Goal: Participate in discussion: Engage in conversation with other users on a specific topic

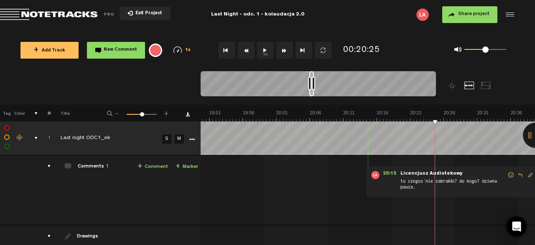
scroll to position [0, 7962]
click at [260, 52] on button "1x" at bounding box center [265, 50] width 17 height 17
click at [269, 49] on button "1x" at bounding box center [265, 50] width 17 height 17
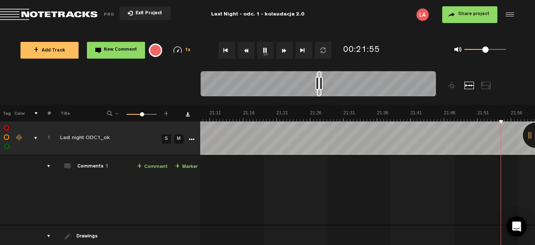
scroll to position [0, 8631]
click at [264, 48] on button "1x" at bounding box center [265, 50] width 17 height 17
click at [264, 50] on button "1x" at bounding box center [265, 50] width 17 height 17
click at [247, 49] on button "Rewind" at bounding box center [246, 50] width 17 height 17
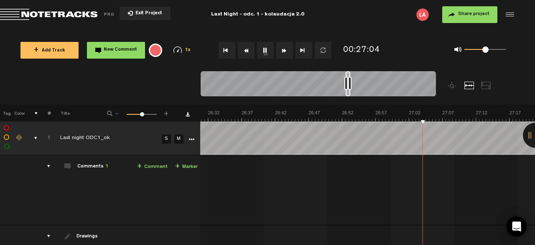
click at [246, 49] on button "Rewind" at bounding box center [246, 50] width 17 height 17
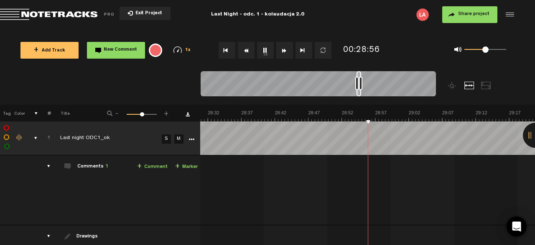
scroll to position [0, 11446]
click at [263, 49] on button "1x" at bounding box center [265, 50] width 17 height 17
click at [265, 47] on button "1x" at bounding box center [265, 50] width 17 height 17
click at [251, 48] on button "Rewind" at bounding box center [246, 50] width 17 height 17
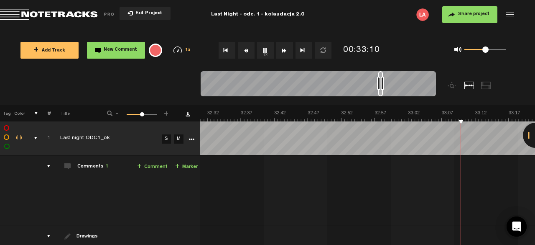
click at [251, 48] on button "Rewind" at bounding box center [246, 50] width 17 height 17
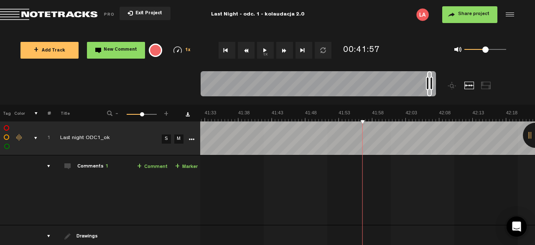
click at [141, 164] on link "+ Comment" at bounding box center [152, 167] width 31 height 10
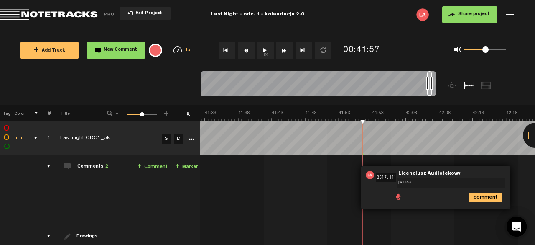
type textarea "pauza?"
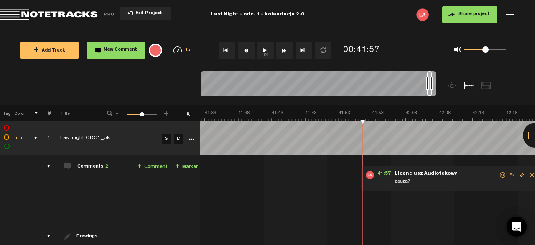
click at [262, 51] on button "1x" at bounding box center [265, 50] width 17 height 17
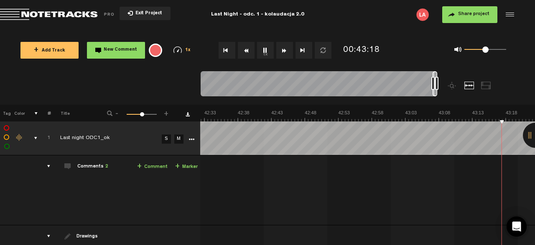
scroll to position [0, 17210]
